Goal: Task Accomplishment & Management: Manage account settings

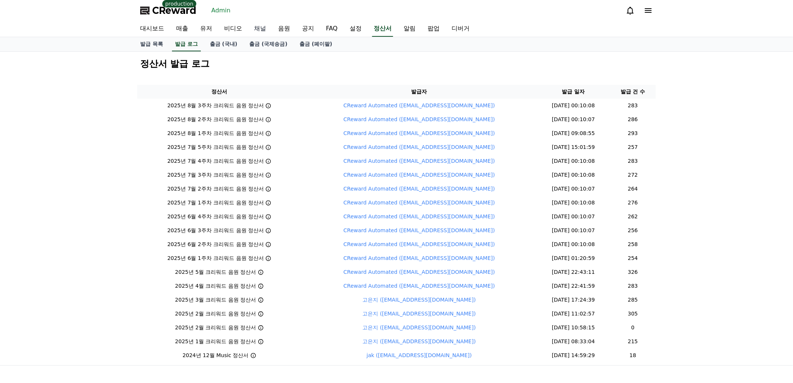
click at [265, 28] on link "채널" at bounding box center [260, 29] width 24 height 16
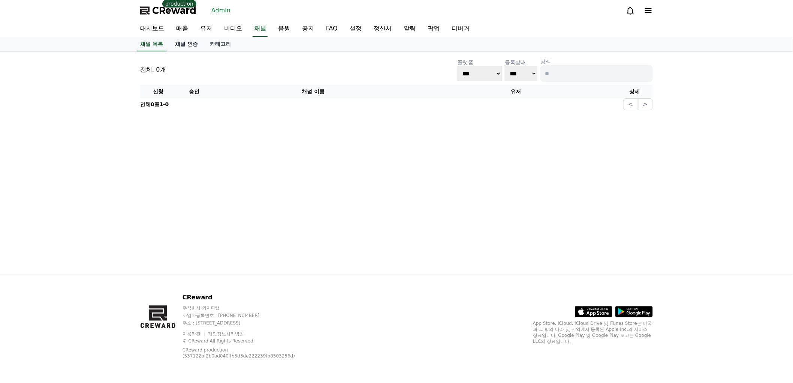
click at [187, 43] on link "채널 인증" at bounding box center [186, 44] width 35 height 14
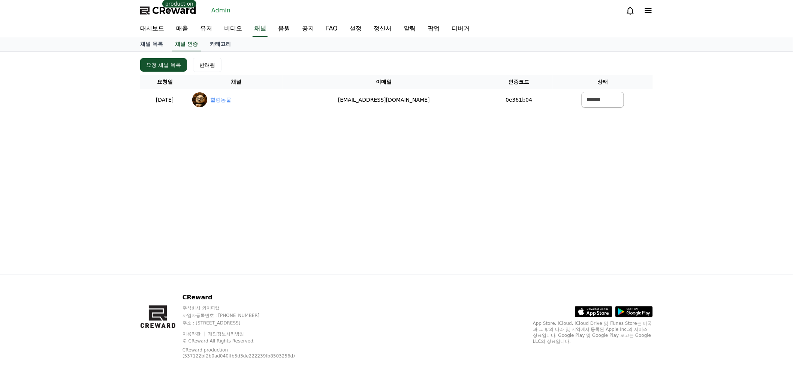
click at [148, 162] on div "요청 채널 목록 반려됨 요청일 채널 이메일 인증코드 상태 2025-08-28 08-28 힐링동물 choyunsang973@gmail.com 0…" at bounding box center [396, 163] width 525 height 223
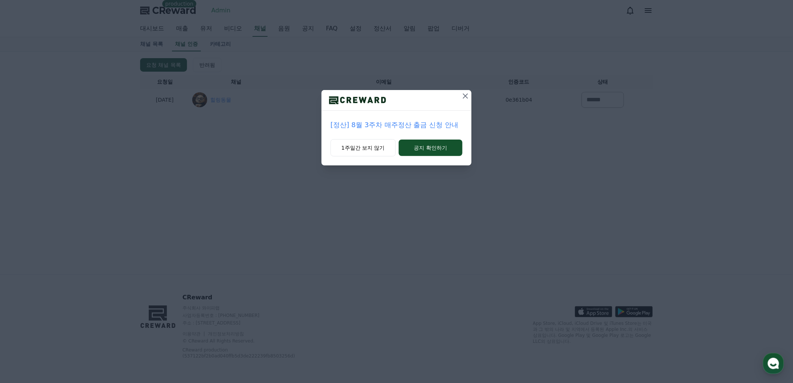
click at [462, 95] on icon at bounding box center [465, 95] width 9 height 9
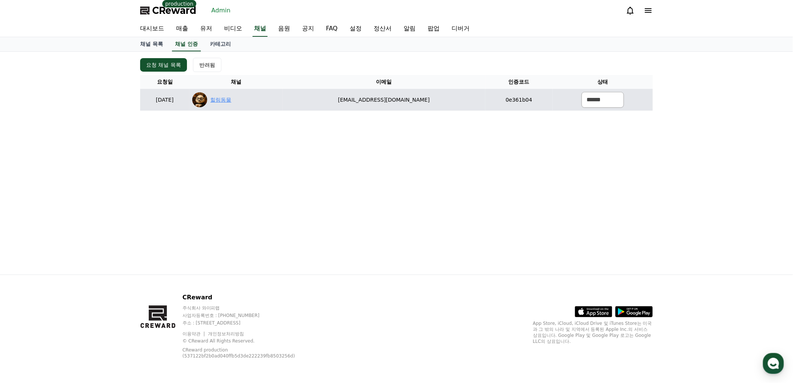
click at [231, 99] on link "힐링동물" at bounding box center [220, 100] width 21 height 8
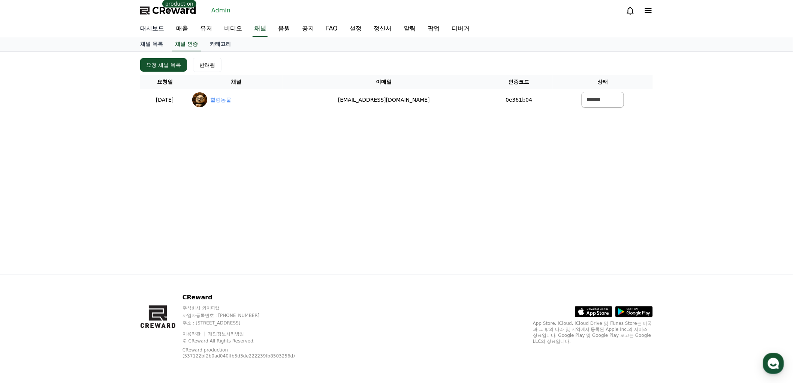
click at [154, 32] on link "대시보드" at bounding box center [152, 29] width 36 height 16
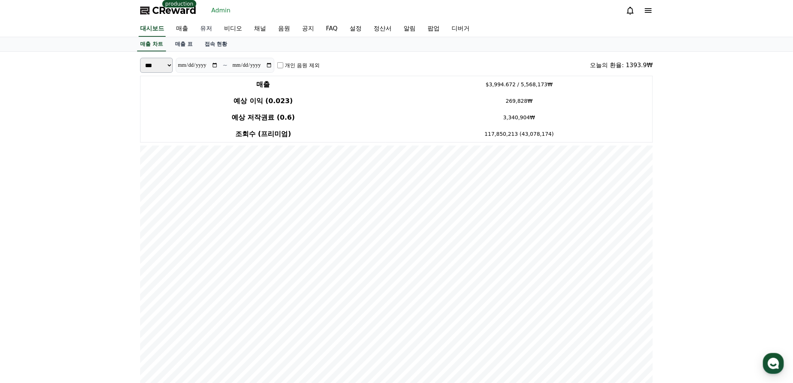
click at [208, 30] on link "유저" at bounding box center [206, 29] width 24 height 16
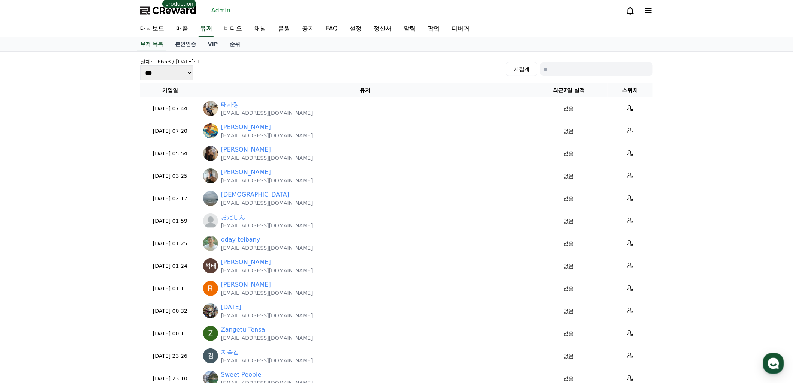
click at [607, 66] on input at bounding box center [596, 68] width 112 height 13
paste input "**********"
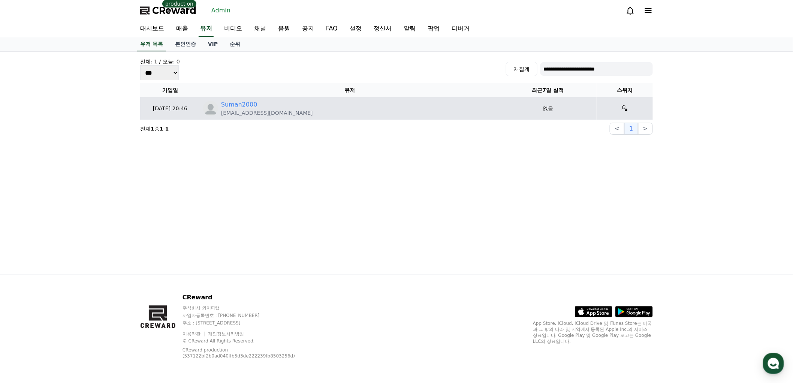
click at [227, 106] on link "Suman2000" at bounding box center [239, 104] width 36 height 9
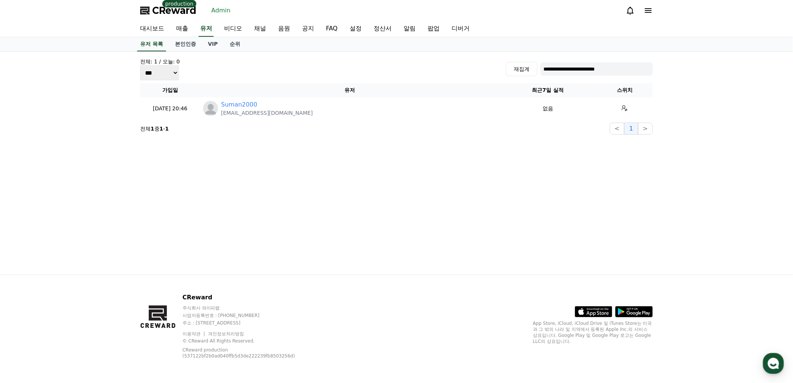
drag, startPoint x: 626, startPoint y: 69, endPoint x: 353, endPoint y: 45, distance: 273.5
click at [353, 45] on div "**********" at bounding box center [396, 191] width 793 height 383
type input "*"
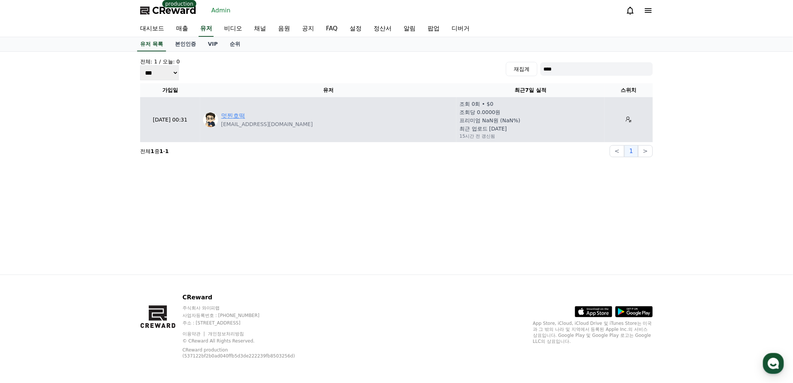
click at [237, 113] on link "멋찐호떡" at bounding box center [233, 115] width 24 height 9
drag, startPoint x: 283, startPoint y: 123, endPoint x: 222, endPoint y: 123, distance: 61.1
click at [222, 123] on div "멋찐호떡 ngdn803174@gmail.com" at bounding box center [328, 119] width 250 height 16
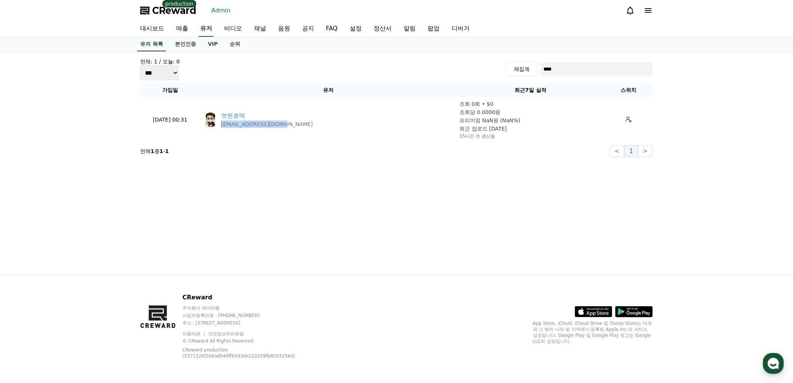
copy p "ngdn803174@gmail.com"
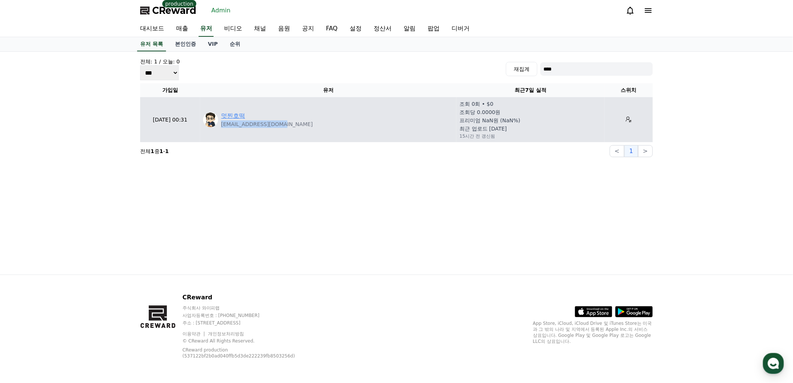
click at [240, 115] on link "멋찐호떡" at bounding box center [233, 115] width 24 height 9
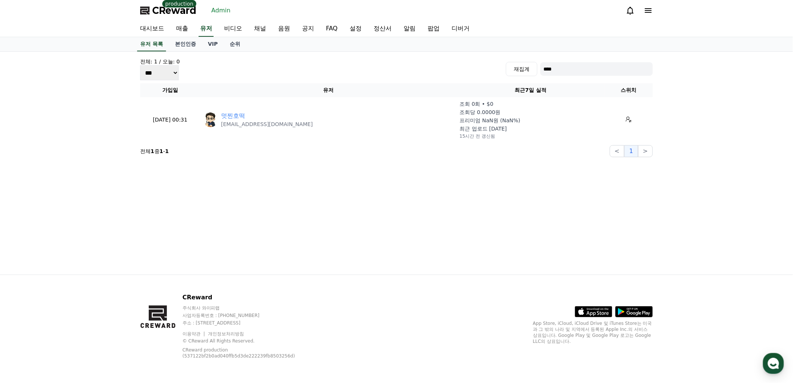
drag, startPoint x: 575, startPoint y: 69, endPoint x: 291, endPoint y: 70, distance: 283.3
click at [293, 71] on div "전체: 1 / 오늘: 0 *** *** *** 재집계 ****" at bounding box center [396, 69] width 513 height 22
paste input "**********"
type input "**********"
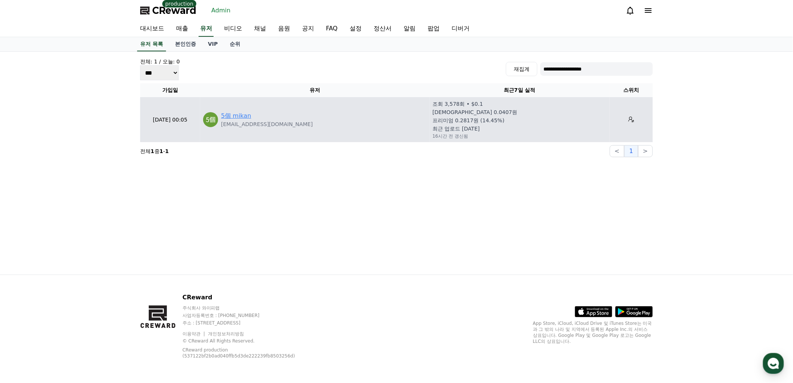
click at [234, 118] on link "5個 mikan" at bounding box center [236, 115] width 30 height 9
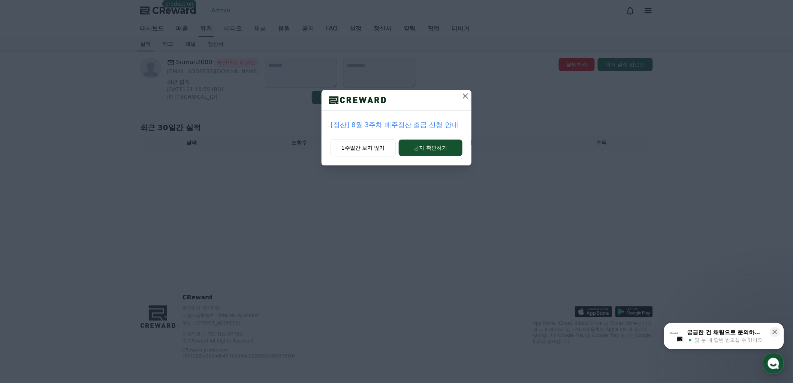
click at [462, 99] on icon at bounding box center [465, 95] width 9 height 9
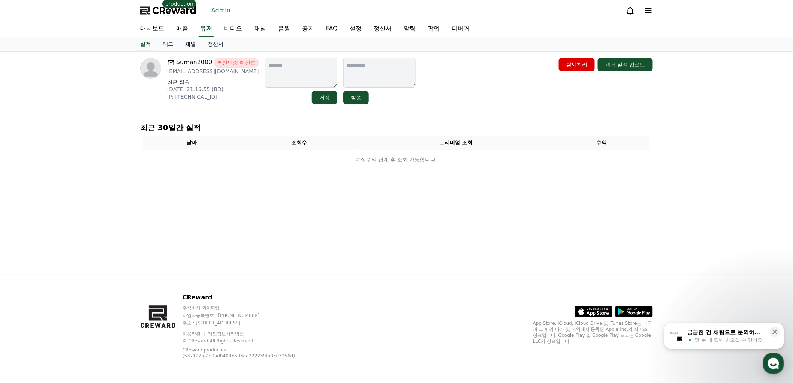
click at [193, 39] on link "채널" at bounding box center [190, 44] width 22 height 14
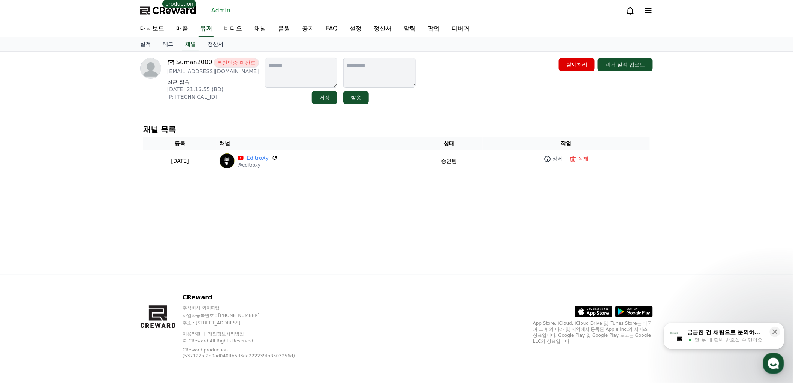
click at [338, 216] on div "Suman2000 본인인증 미완료 sumanbusiness2000@gmail.com 최근 접속 2025-08-27 21:16:55 (BD) I…" at bounding box center [396, 163] width 525 height 223
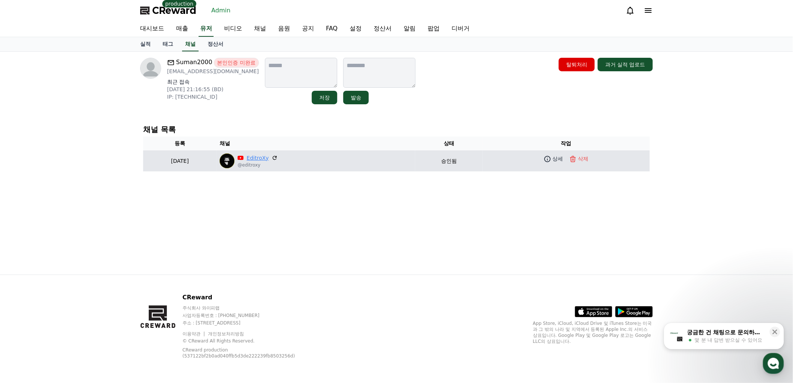
click at [269, 155] on link "EditroXy" at bounding box center [258, 158] width 22 height 8
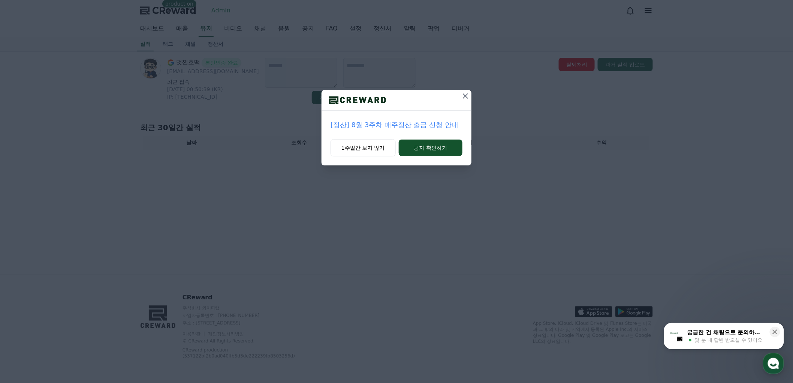
click at [468, 94] on icon at bounding box center [465, 95] width 5 height 5
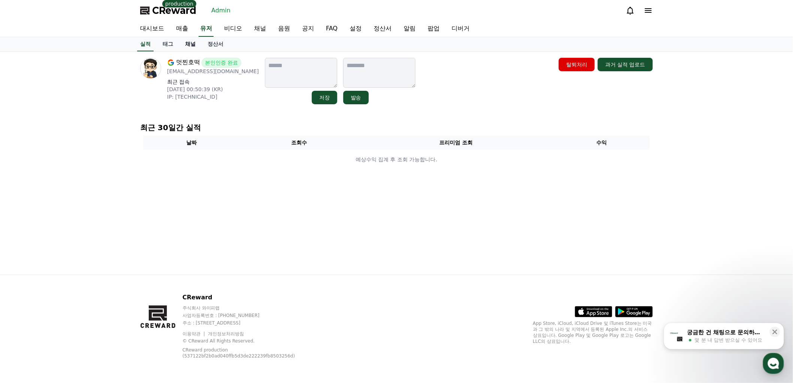
click at [193, 45] on link "채널" at bounding box center [190, 44] width 22 height 14
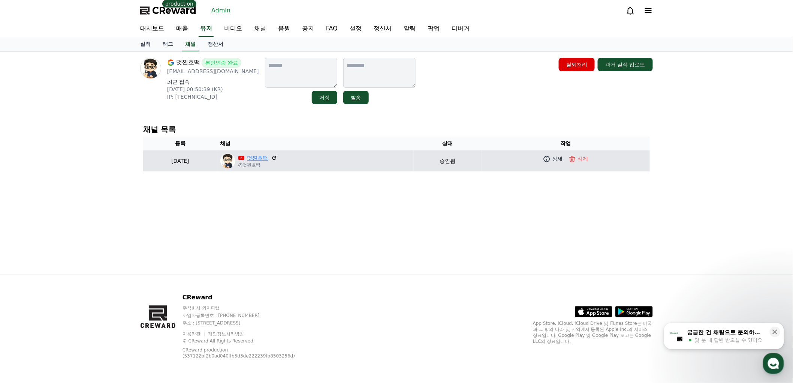
click at [268, 156] on link "멋찐호떡" at bounding box center [257, 158] width 21 height 8
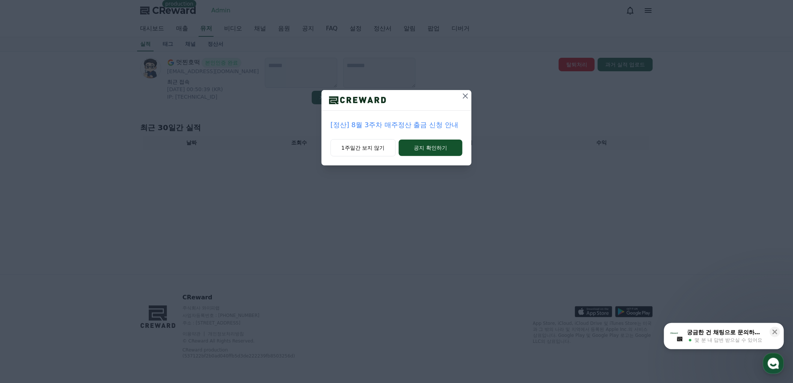
click at [464, 95] on icon at bounding box center [465, 95] width 9 height 9
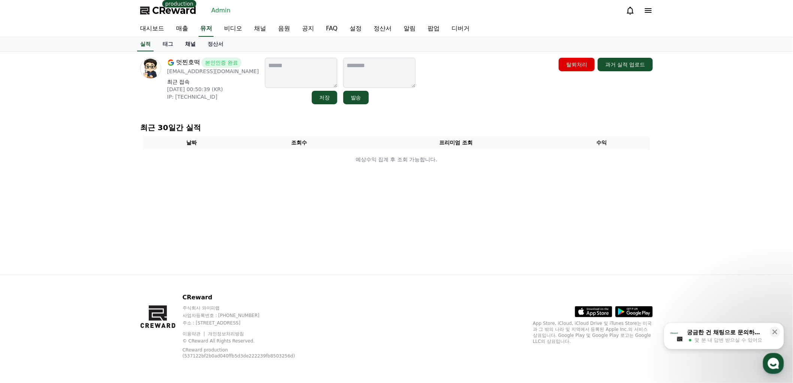
click at [193, 47] on link "채널" at bounding box center [190, 44] width 22 height 14
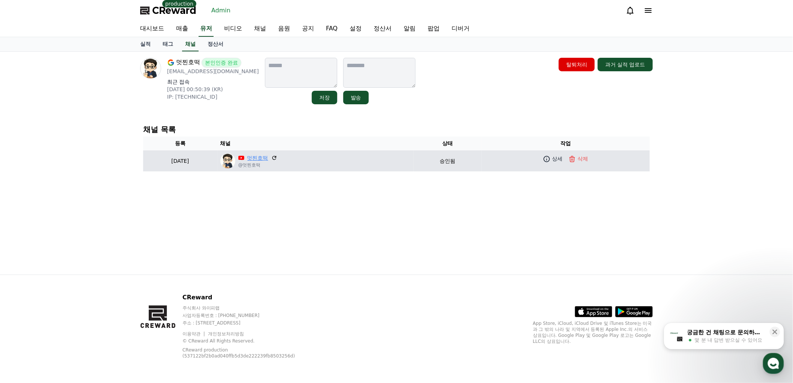
click at [268, 156] on link "멋찐호떡" at bounding box center [257, 158] width 21 height 8
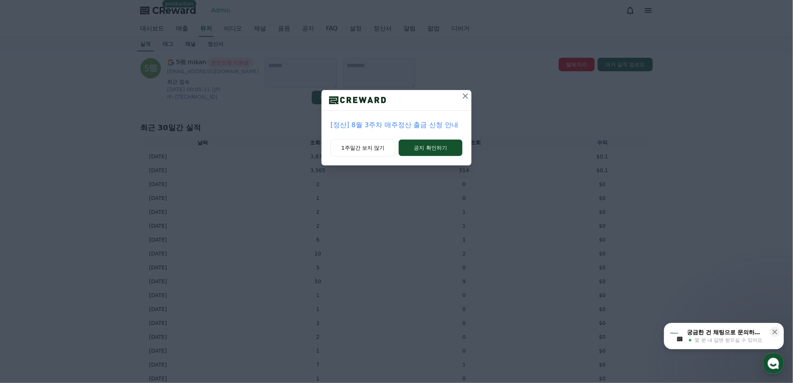
click at [459, 99] on div at bounding box center [397, 100] width 150 height 21
click at [462, 99] on icon at bounding box center [465, 95] width 9 height 9
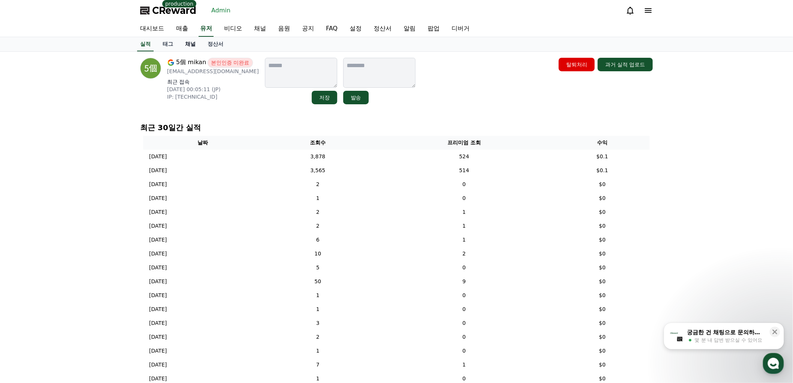
click at [193, 40] on link "채널" at bounding box center [190, 44] width 22 height 14
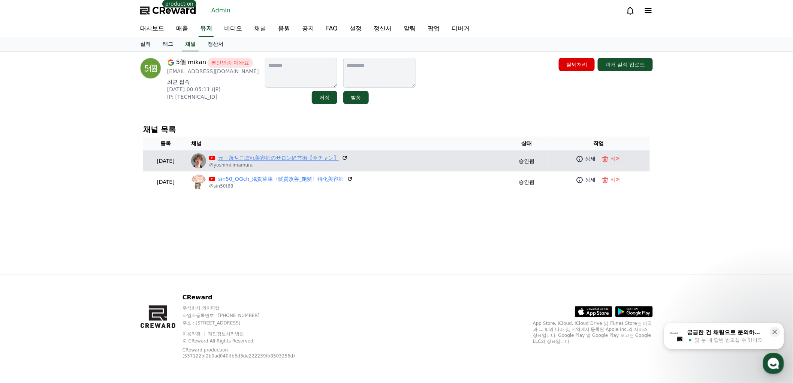
click at [304, 156] on link "元・落ちこぼれ美容師のサロン経営術【今チャン】" at bounding box center [278, 158] width 121 height 8
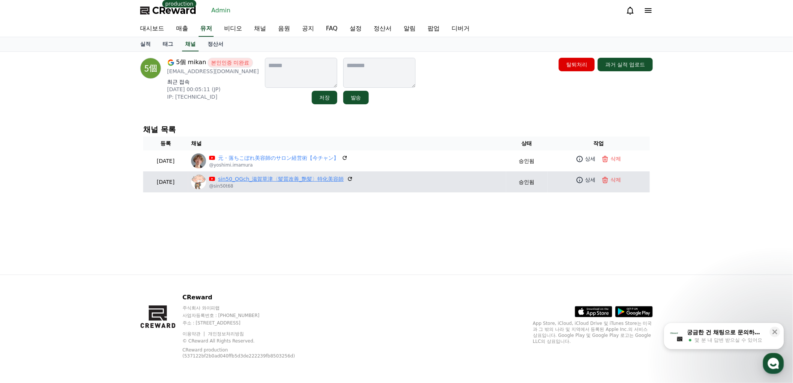
click at [276, 179] on link "sin50_OGch_滋賀草津〈髪質改善_艶髪〉特化美容師" at bounding box center [281, 179] width 126 height 8
